Goal: Book appointment/travel/reservation

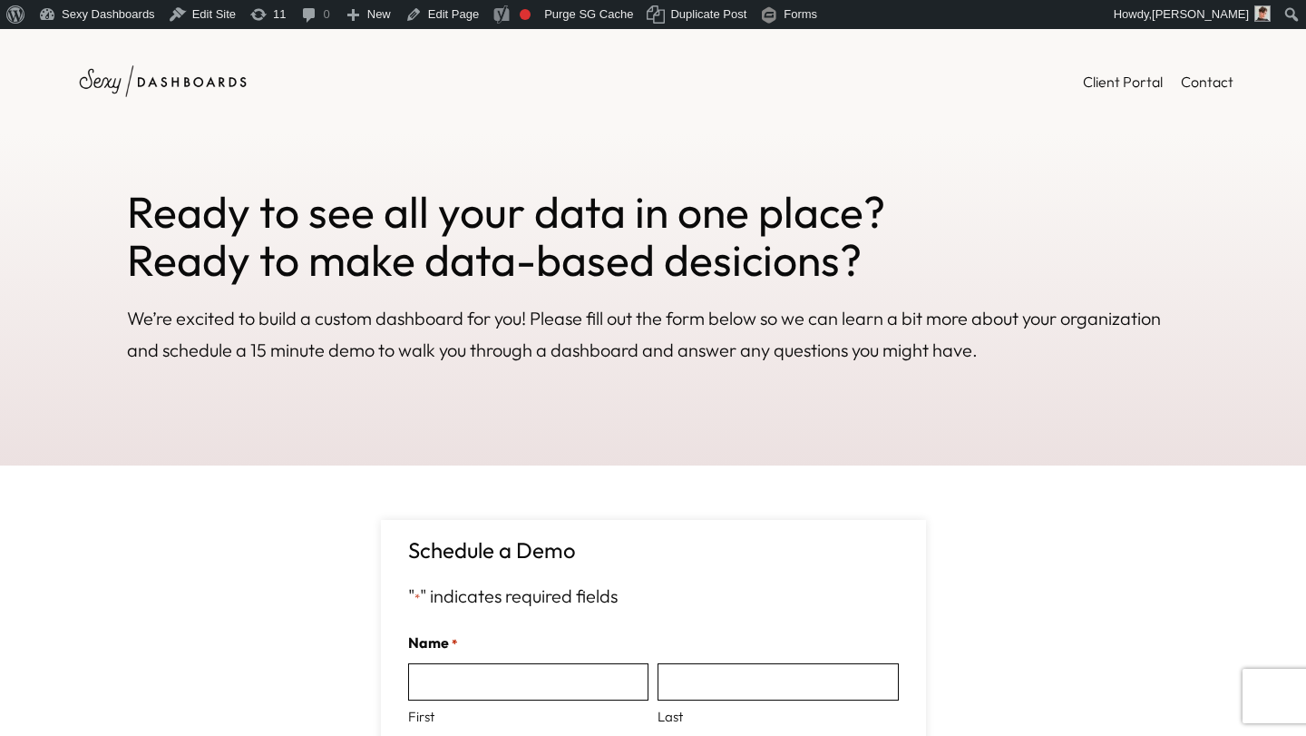
click at [386, 210] on h2 "Ready to see all your data in one place? Ready to make data-based desicions?" at bounding box center [653, 236] width 1052 height 96
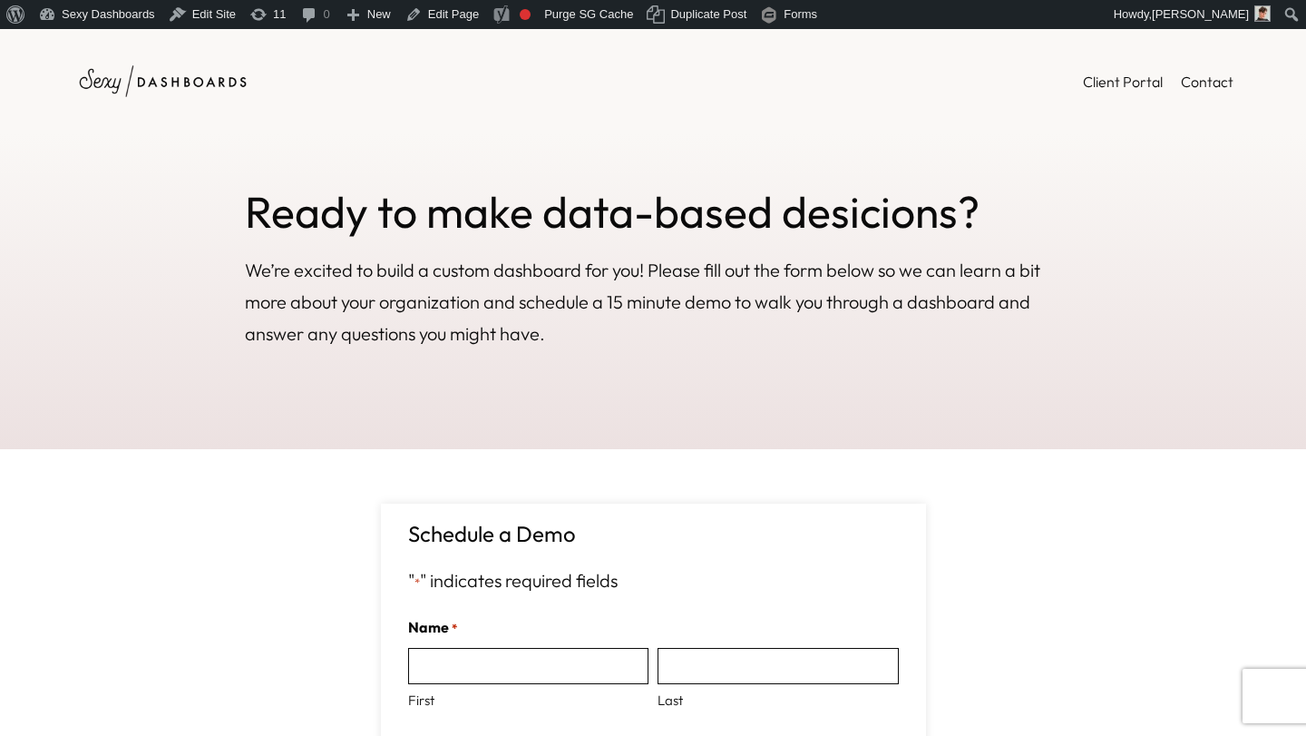
click at [182, 76] on img at bounding box center [163, 81] width 181 height 50
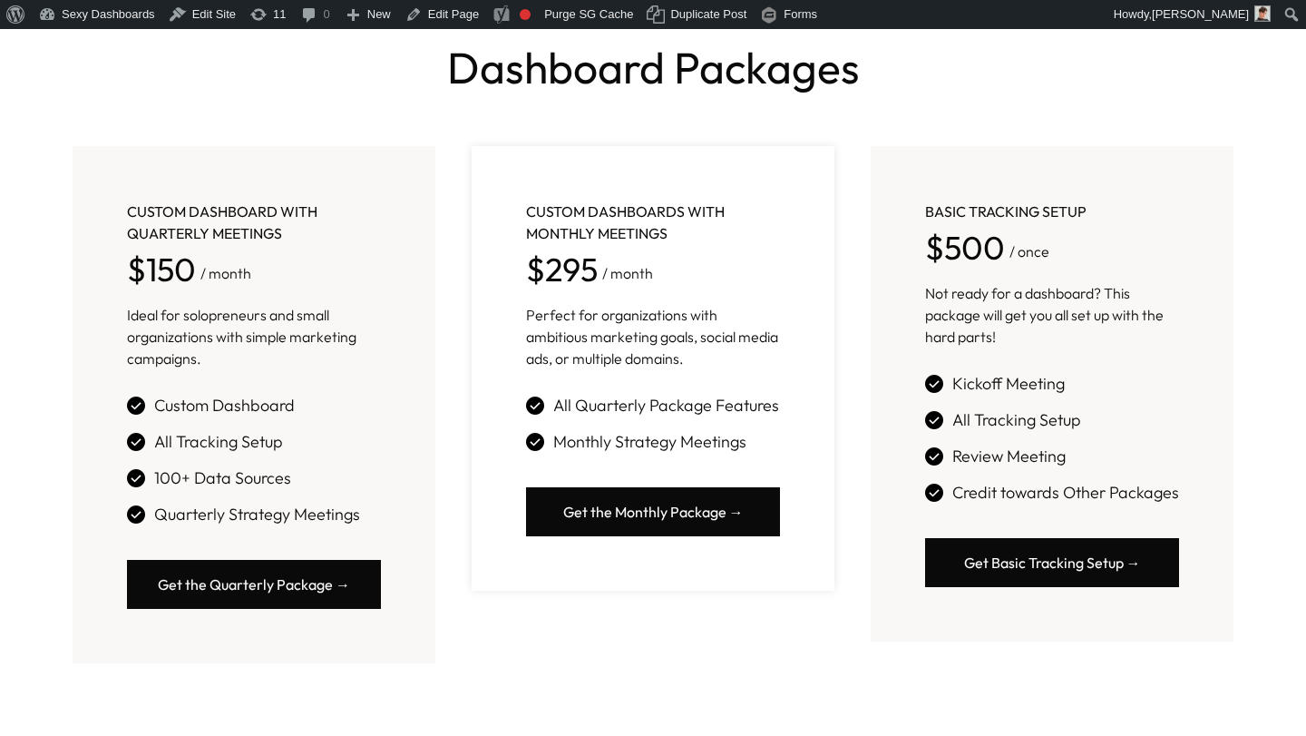
scroll to position [671, 0]
